Goal: Information Seeking & Learning: Learn about a topic

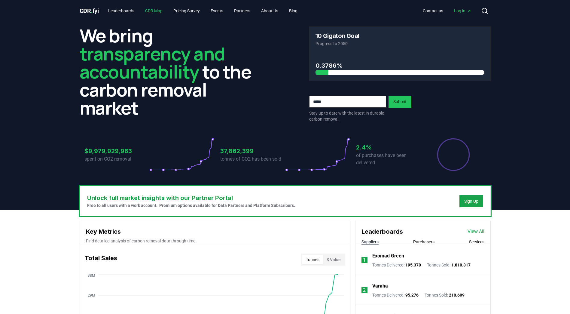
click at [165, 11] on link "CDR Map" at bounding box center [153, 10] width 27 height 11
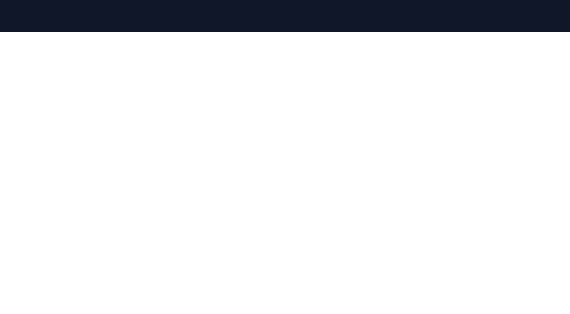
scroll to position [177, 0]
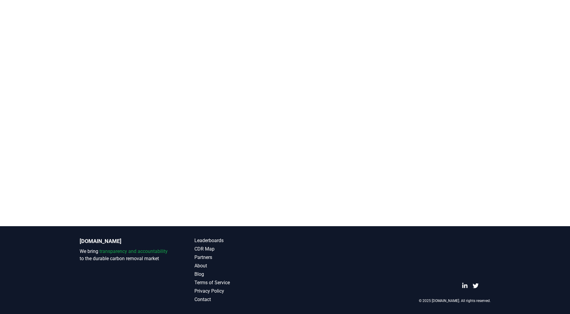
click at [38, 71] on div at bounding box center [285, 62] width 570 height 301
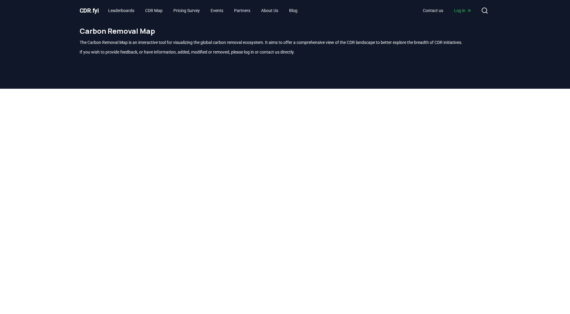
scroll to position [0, 0]
click at [134, 10] on link "Leaderboards" at bounding box center [121, 10] width 36 height 11
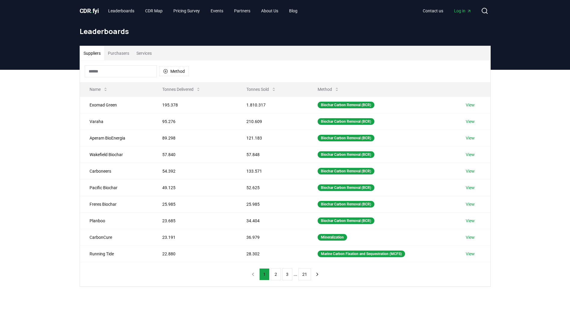
click at [127, 55] on button "Purchasers" at bounding box center [118, 53] width 29 height 14
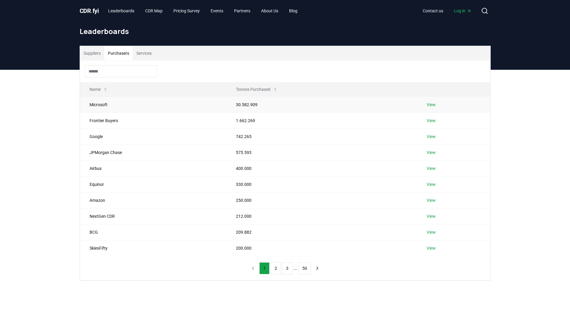
click at [434, 104] on link "View" at bounding box center [431, 105] width 9 height 6
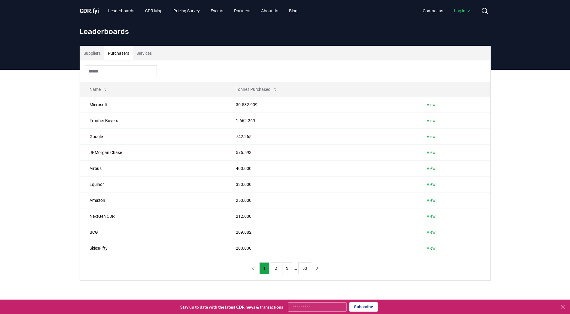
click at [115, 52] on button "Purchasers" at bounding box center [118, 53] width 29 height 14
